Goal: Information Seeking & Learning: Learn about a topic

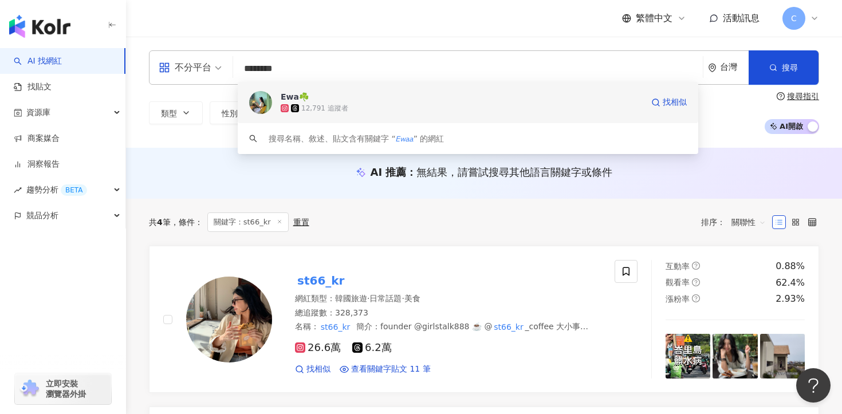
click at [349, 103] on div "12,791 追蹤者" at bounding box center [462, 108] width 362 height 11
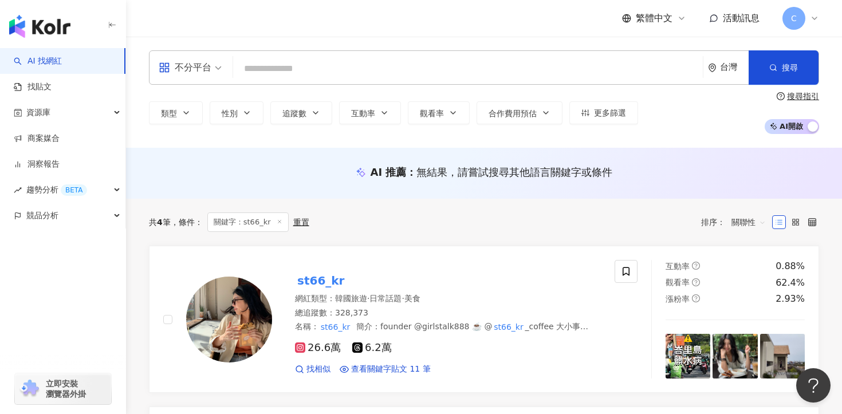
paste input "*********"
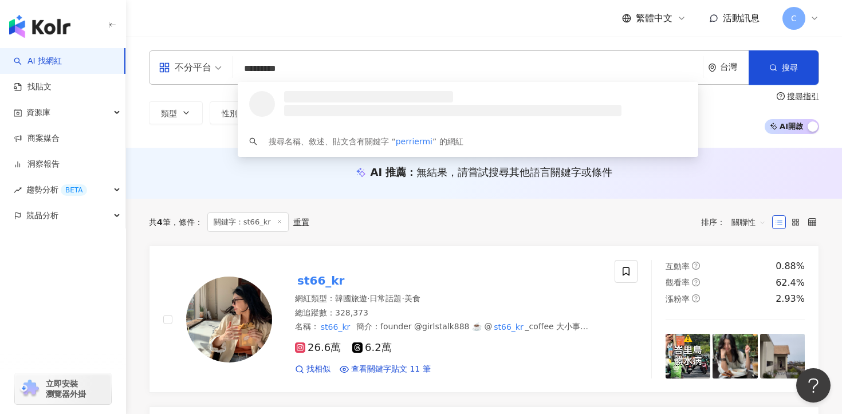
type input "*********"
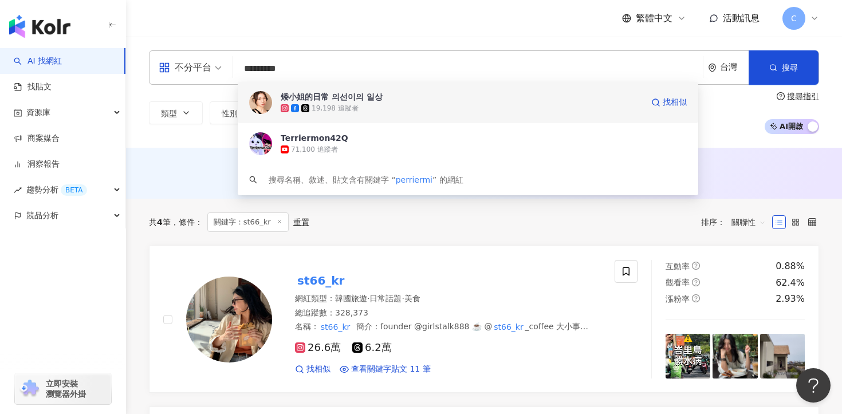
click at [318, 96] on div "矮小姐的日常 의선이의 일상" at bounding box center [332, 96] width 102 height 11
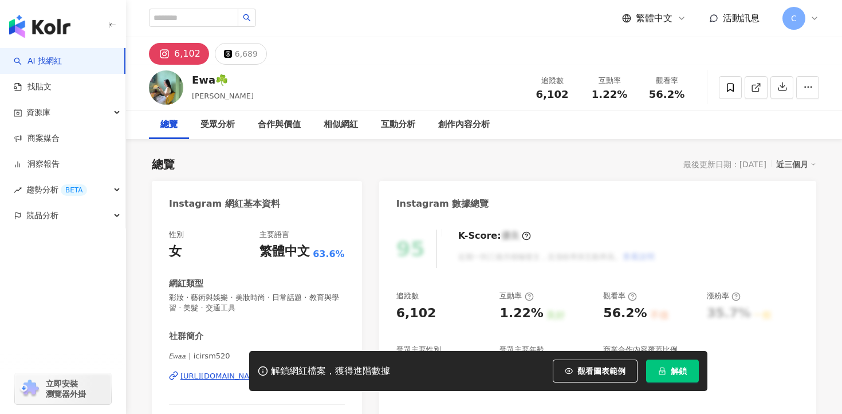
click at [678, 373] on span "解鎖" at bounding box center [679, 371] width 16 height 9
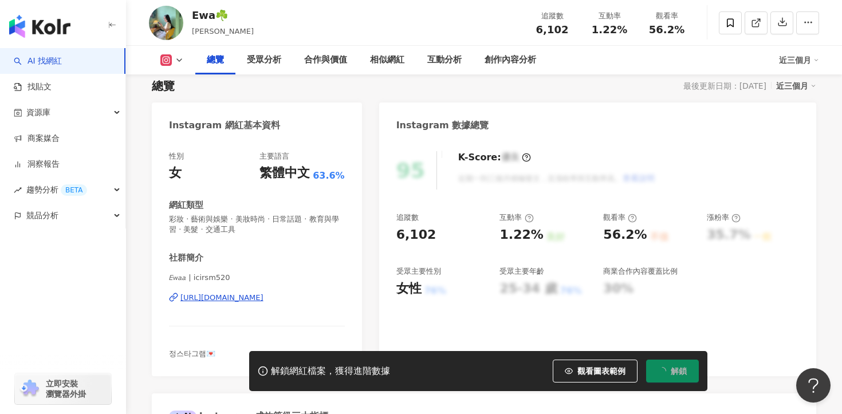
scroll to position [92, 0]
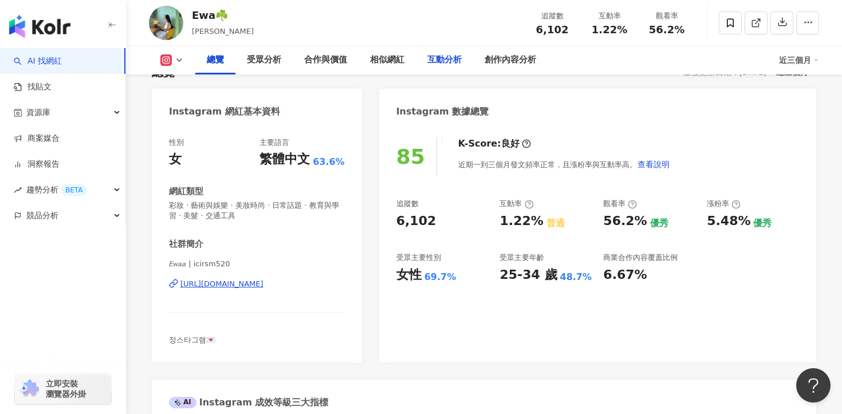
click at [436, 59] on div "互動分析" at bounding box center [444, 60] width 34 height 14
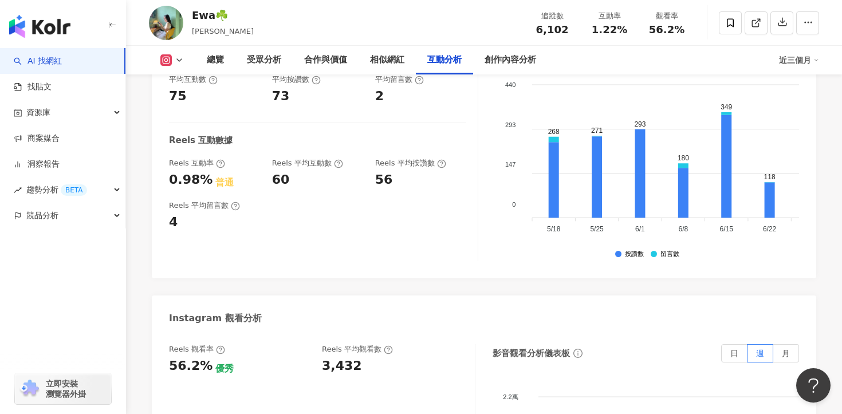
scroll to position [2344, 0]
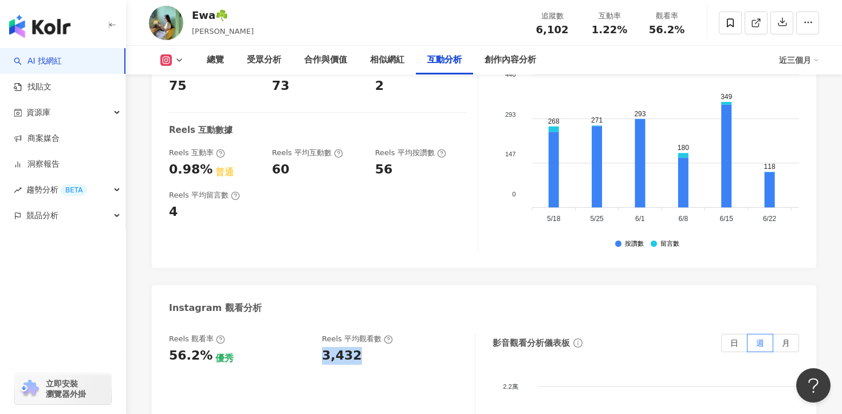
drag, startPoint x: 360, startPoint y: 316, endPoint x: 320, endPoint y: 316, distance: 40.1
click at [320, 334] on div "Reels 觀看率 56.2% 優秀 Reels 平均觀看數 3,432" at bounding box center [316, 349] width 294 height 31
copy div "3,432"
drag, startPoint x: 203, startPoint y: 317, endPoint x: 169, endPoint y: 317, distance: 33.8
click at [169, 347] on div "56.2%" at bounding box center [191, 356] width 44 height 18
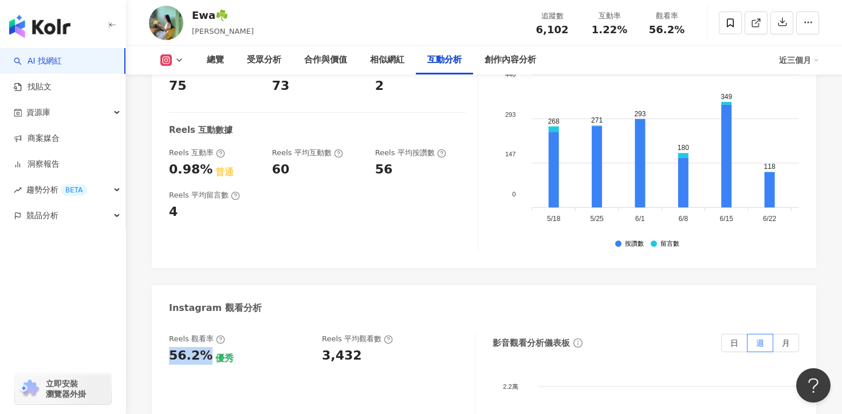
copy div "56.2%"
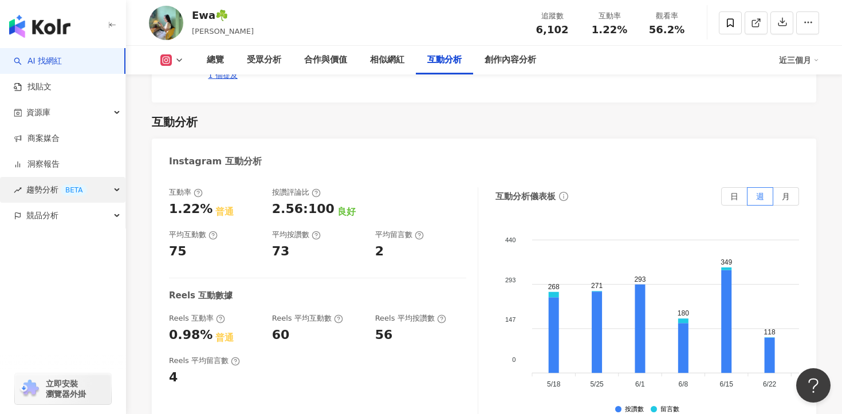
scroll to position [2179, 0]
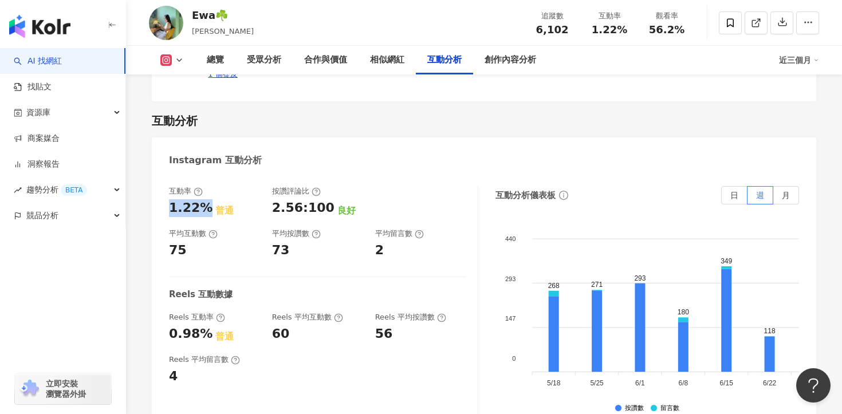
drag, startPoint x: 203, startPoint y: 170, endPoint x: 162, endPoint y: 170, distance: 41.2
click at [162, 175] on div "互動率 1.22% 普通 按讚評論比 2.56:100 良好 平均互動數 75 平均按讚數 73 平均留言數 2 Reels 互動數據 Reels 互動率 0…" at bounding box center [484, 304] width 664 height 258
copy div "1.22%"
click at [265, 57] on div "受眾分析" at bounding box center [264, 60] width 34 height 14
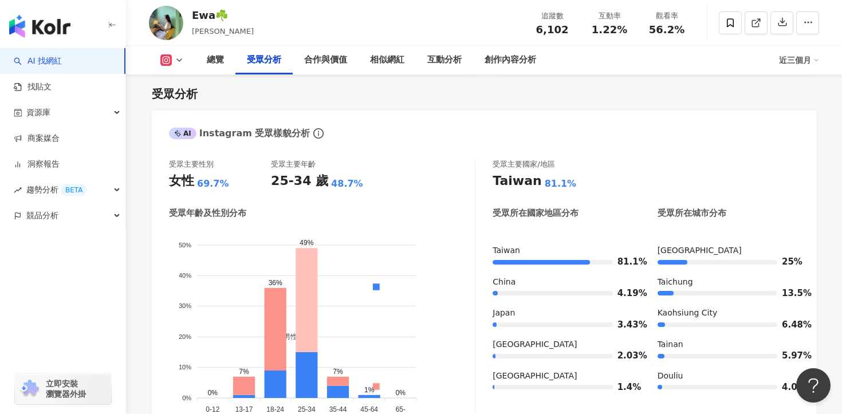
scroll to position [1007, 0]
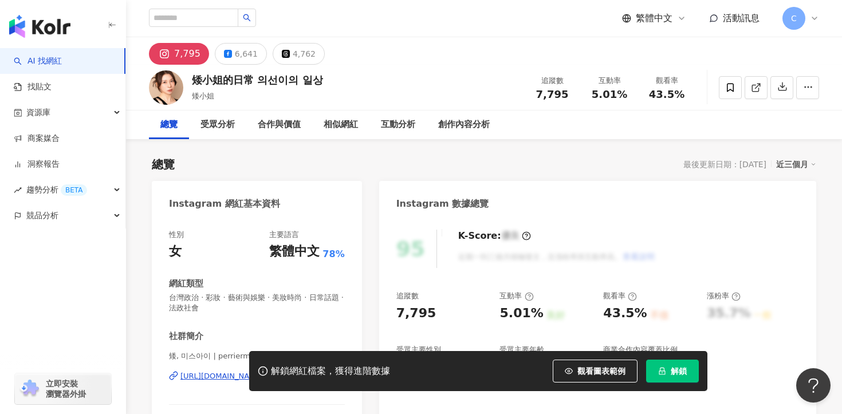
click at [667, 371] on button "解鎖" at bounding box center [672, 371] width 53 height 23
drag, startPoint x: 537, startPoint y: 95, endPoint x: 568, endPoint y: 95, distance: 31.5
click at [568, 95] on div "7,795" at bounding box center [552, 94] width 44 height 11
copy span "7,795"
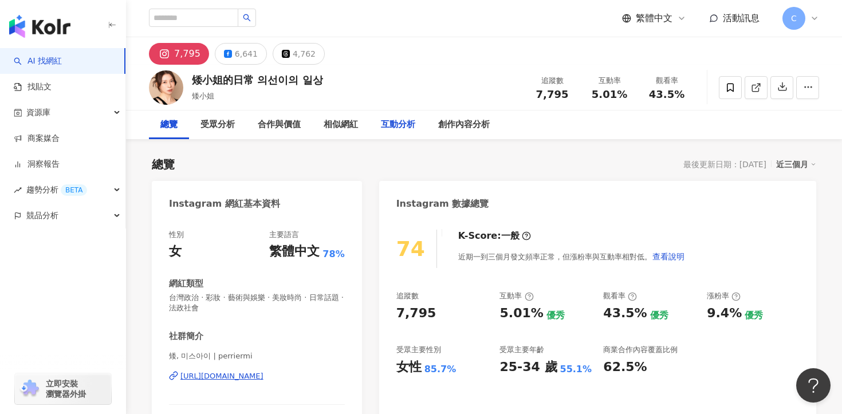
click at [408, 124] on div "互動分析" at bounding box center [398, 125] width 34 height 14
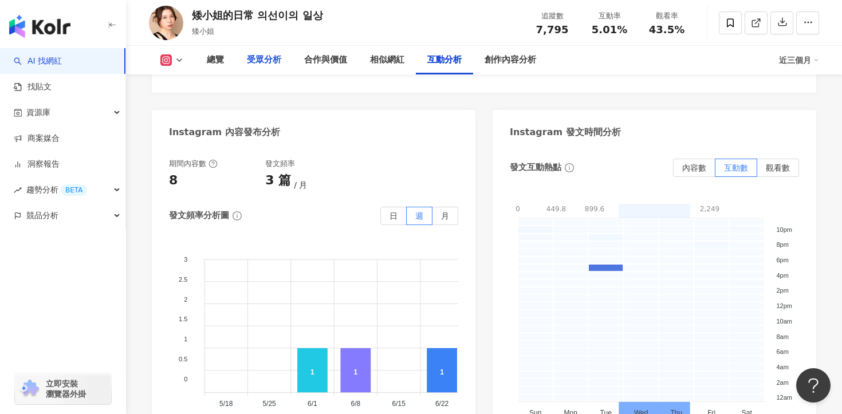
click at [261, 53] on div "受眾分析" at bounding box center [264, 60] width 34 height 14
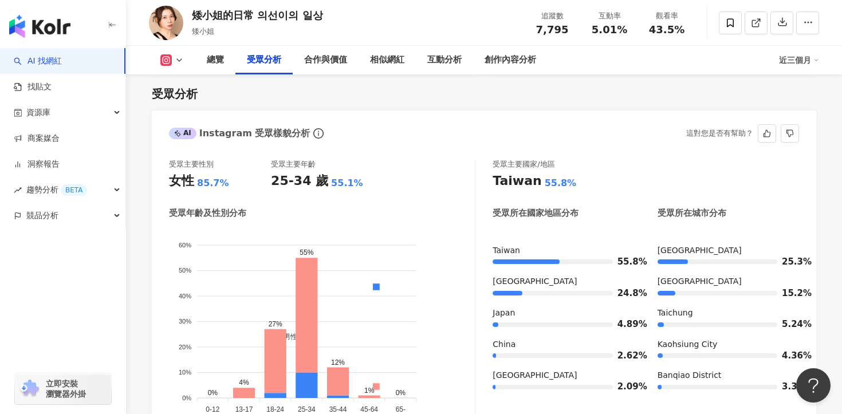
scroll to position [1022, 0]
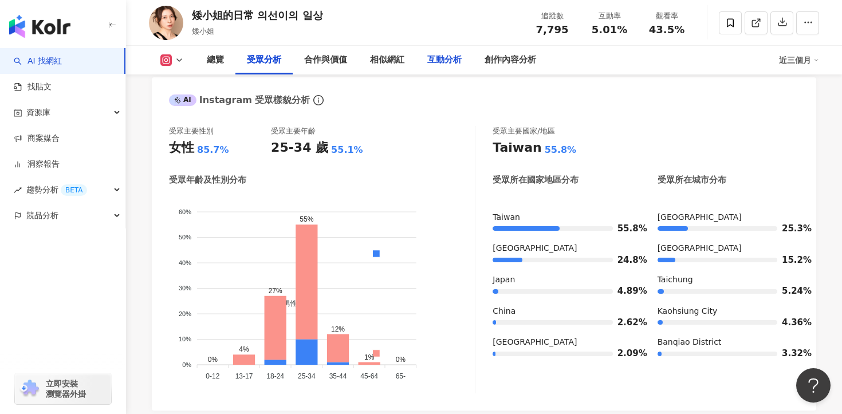
click at [436, 58] on div "互動分析" at bounding box center [444, 60] width 34 height 14
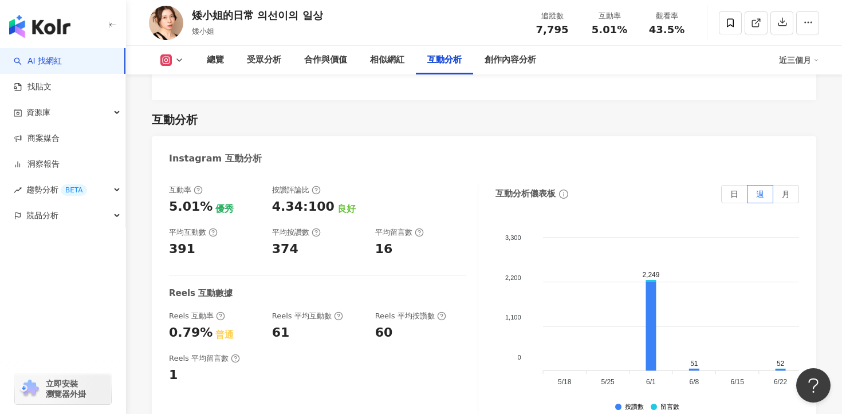
scroll to position [2390, 0]
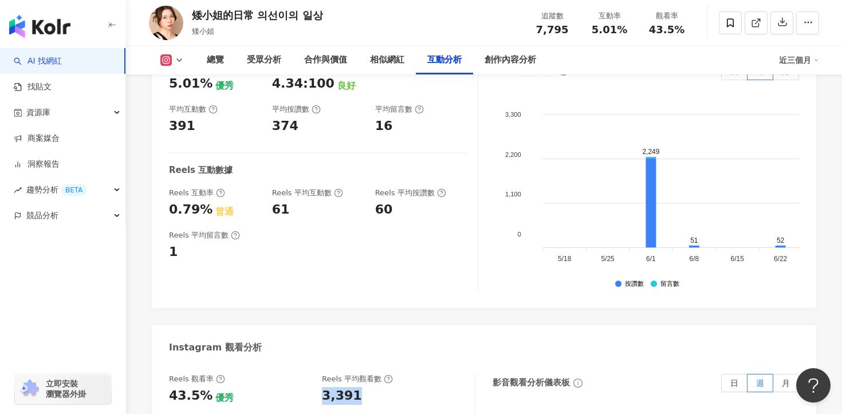
drag, startPoint x: 360, startPoint y: 374, endPoint x: 324, endPoint y: 371, distance: 35.6
click at [324, 387] on div "3,391" at bounding box center [392, 396] width 141 height 18
copy div "3,391"
copy div "43.5%"
drag, startPoint x: 203, startPoint y: 368, endPoint x: 150, endPoint y: 367, distance: 52.7
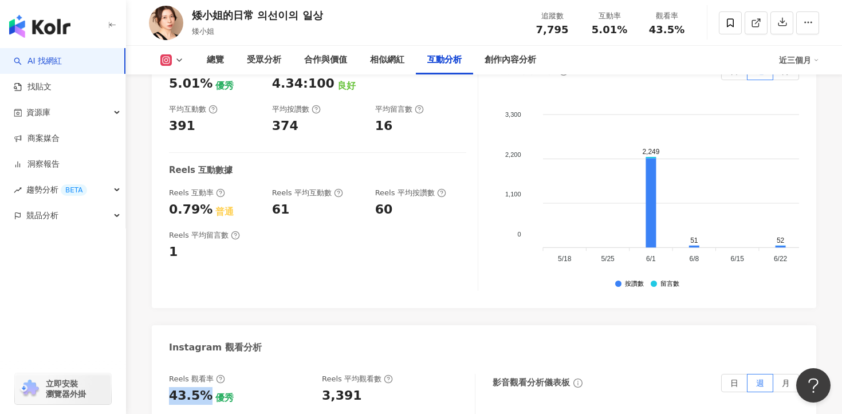
drag, startPoint x: 203, startPoint y: 184, endPoint x: 168, endPoint y: 183, distance: 35.0
click at [168, 183] on div "互動率 5.01% 優秀 按讚評論比 4.34:100 良好 平均互動數 391 平均按讚數 374 平均留言數 16 Reels 互動數據 Reels 互動…" at bounding box center [484, 179] width 664 height 258
copy div "0.79%"
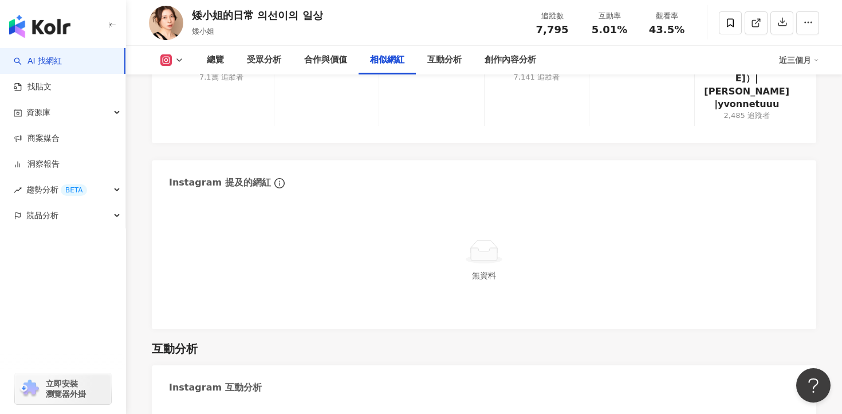
scroll to position [2039, 0]
click at [273, 59] on div "受眾分析" at bounding box center [264, 60] width 34 height 14
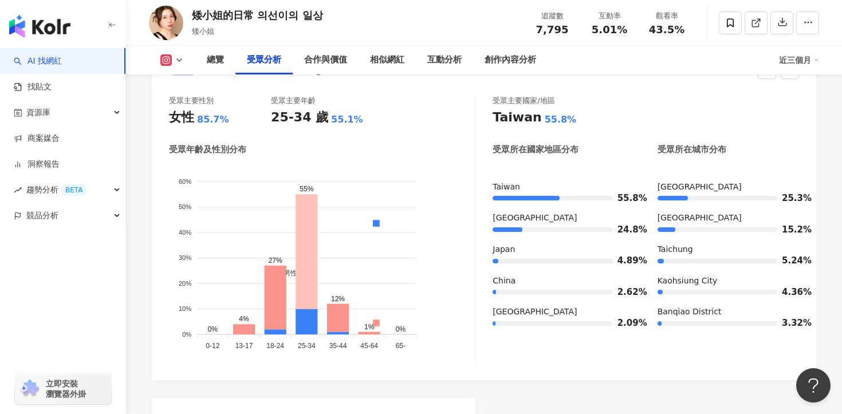
scroll to position [1053, 0]
